Goal: Navigation & Orientation: Find specific page/section

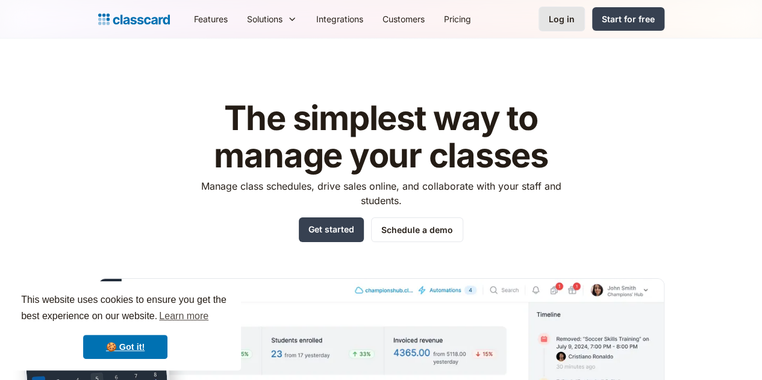
click at [585, 8] on link "Log in" at bounding box center [562, 19] width 46 height 25
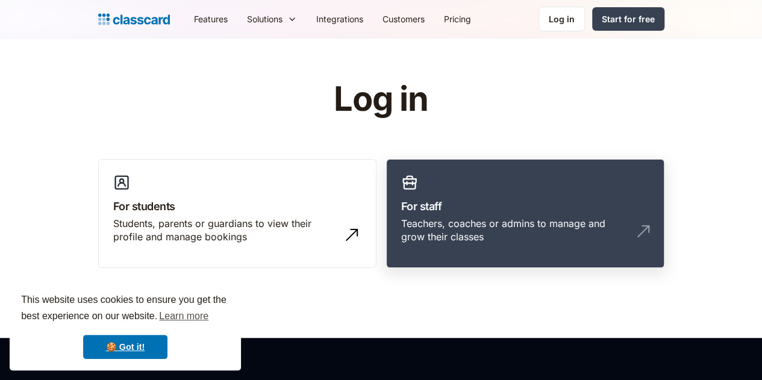
click at [486, 212] on h3 "For staff" at bounding box center [525, 206] width 248 height 16
